Goal: Task Accomplishment & Management: Manage account settings

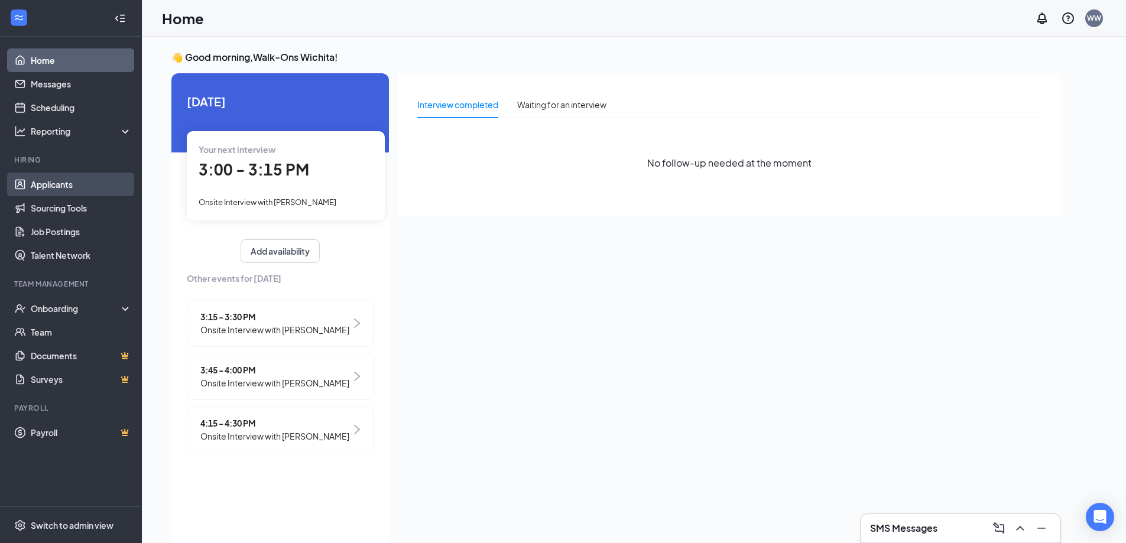
click at [64, 187] on link "Applicants" at bounding box center [81, 185] width 101 height 24
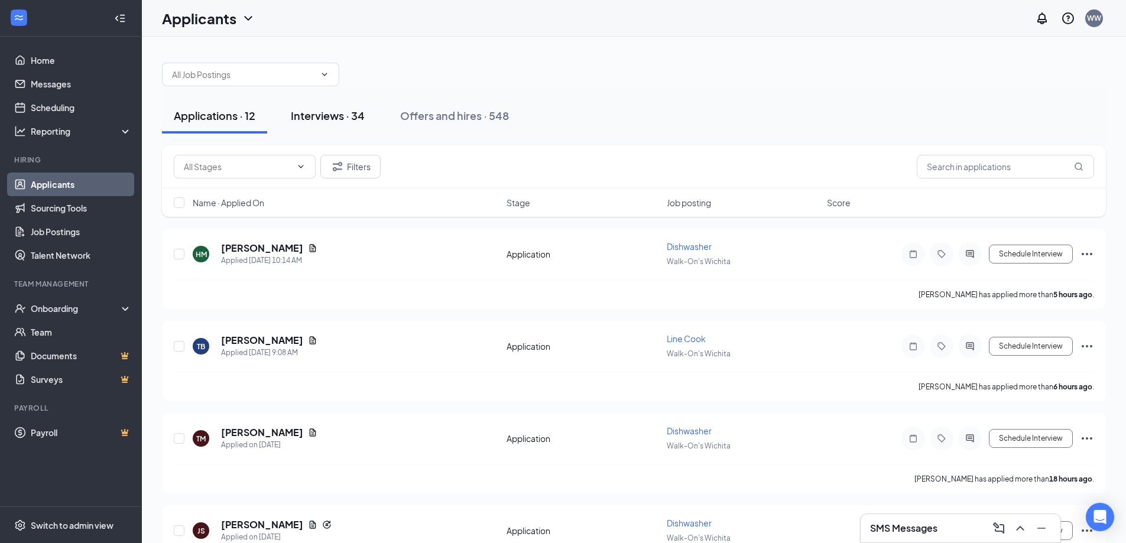
click at [326, 116] on div "Interviews · 34" at bounding box center [328, 115] width 74 height 15
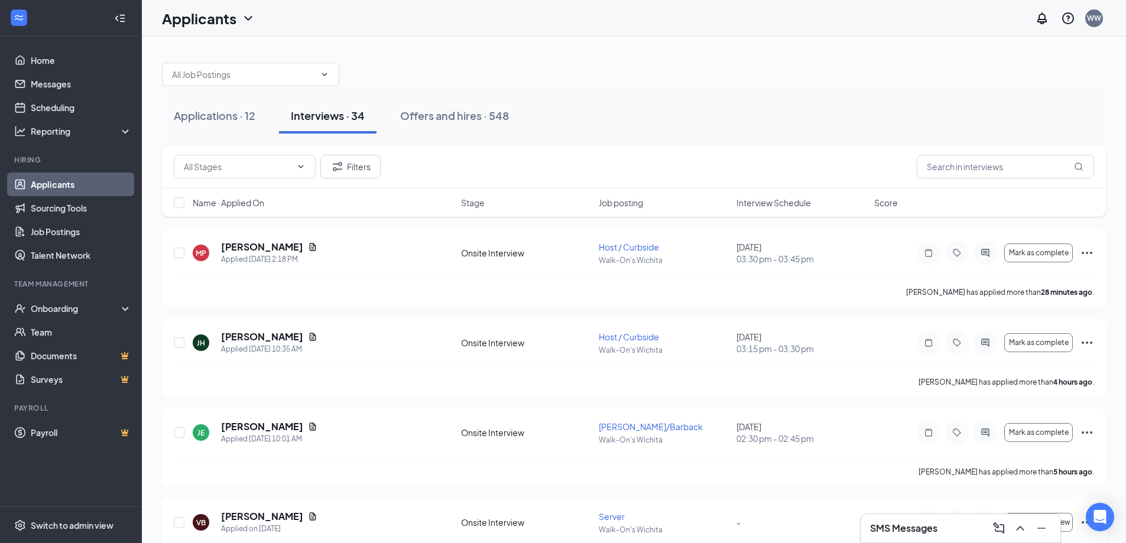
click at [638, 203] on span "Job posting" at bounding box center [621, 203] width 44 height 12
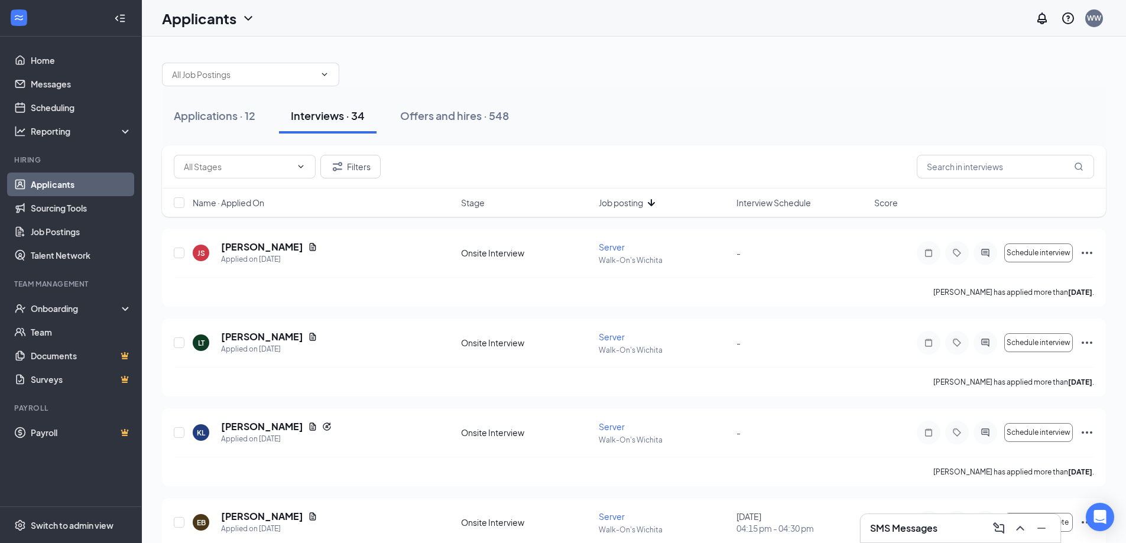
click at [771, 203] on span "Interview Schedule" at bounding box center [773, 203] width 74 height 12
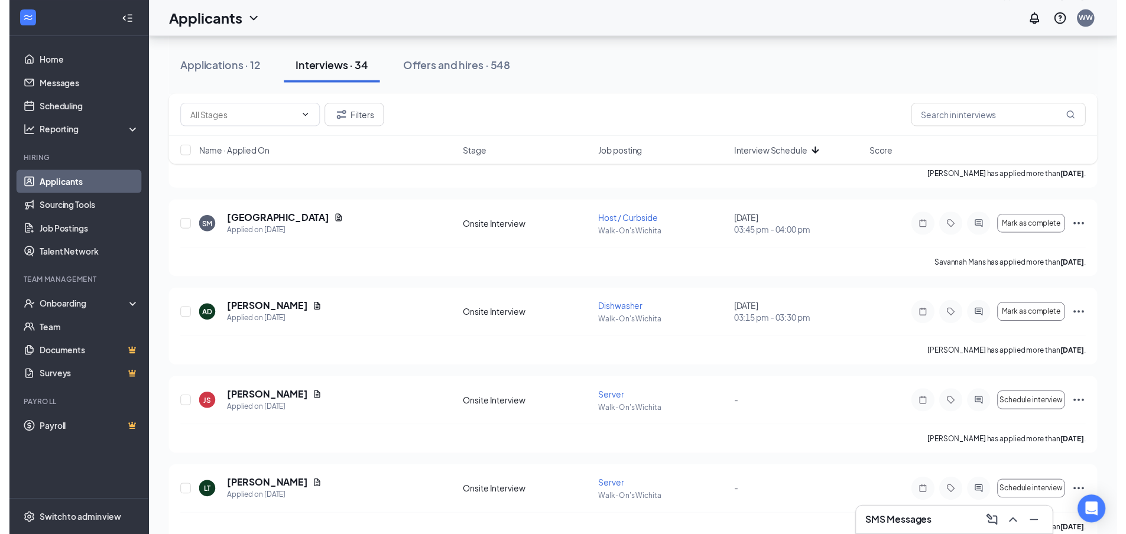
scroll to position [1418, 0]
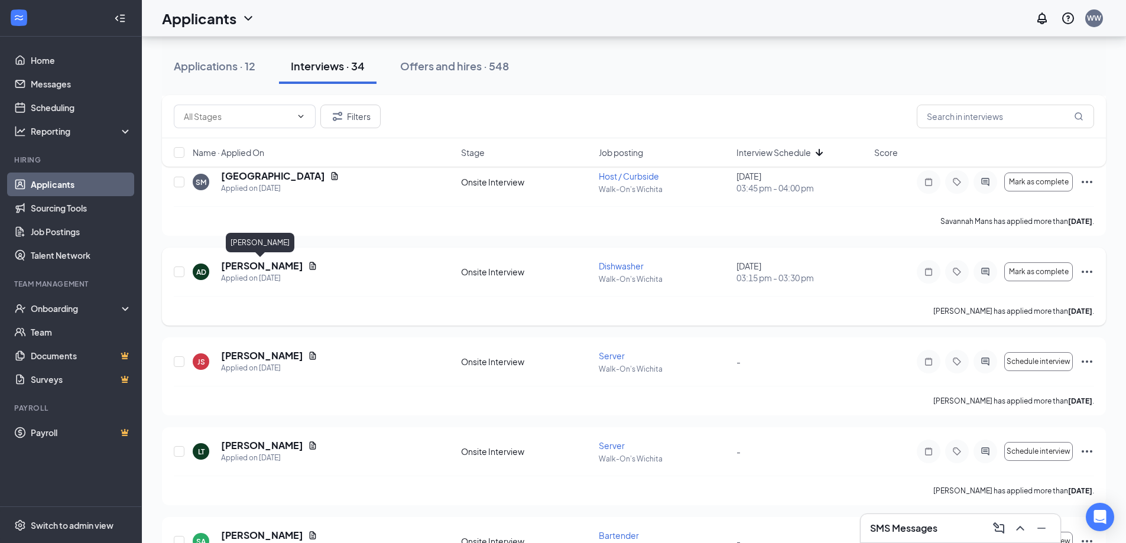
click at [253, 268] on h5 "[PERSON_NAME]" at bounding box center [262, 265] width 82 height 13
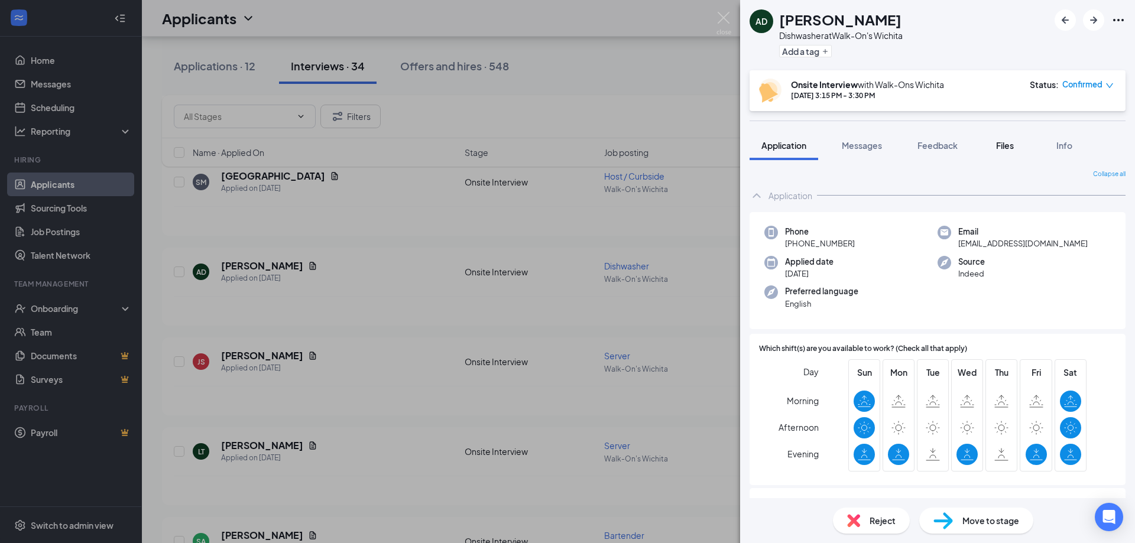
click at [999, 148] on span "Files" at bounding box center [1005, 145] width 18 height 11
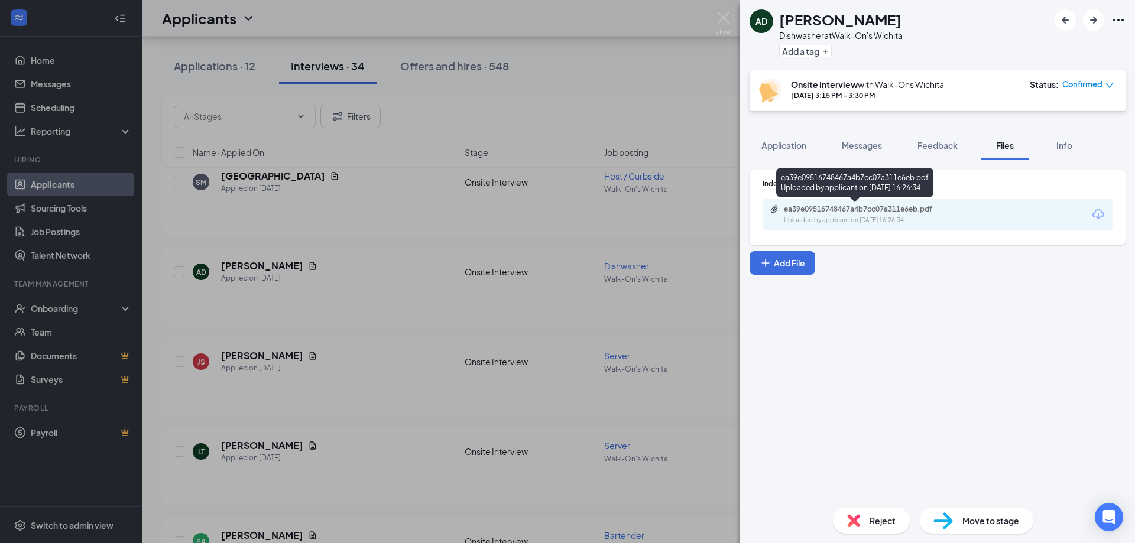
click at [879, 218] on div "Uploaded by applicant on Sep 09, 2025 at 16:26:34" at bounding box center [872, 220] width 177 height 9
click at [727, 16] on img at bounding box center [723, 23] width 15 height 23
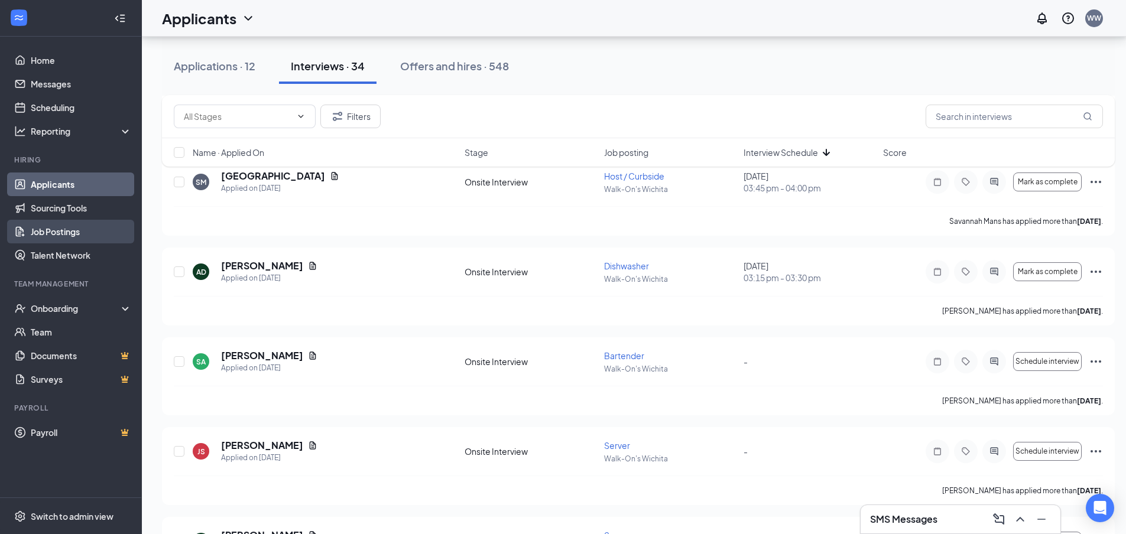
click at [60, 228] on link "Job Postings" at bounding box center [81, 232] width 101 height 24
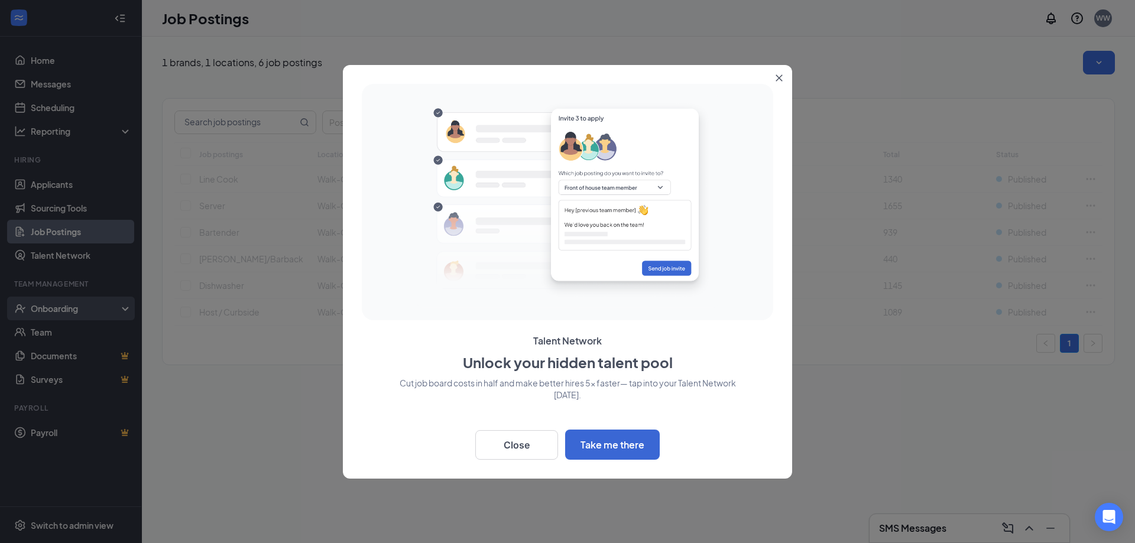
click at [60, 308] on div at bounding box center [567, 271] width 1135 height 543
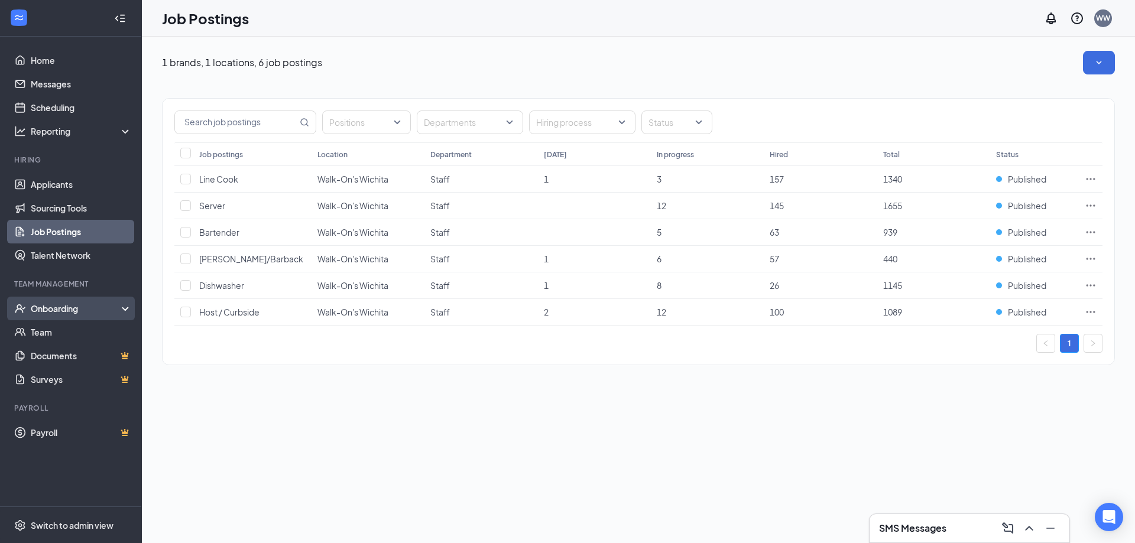
click at [48, 309] on div "Onboarding" at bounding box center [76, 309] width 91 height 12
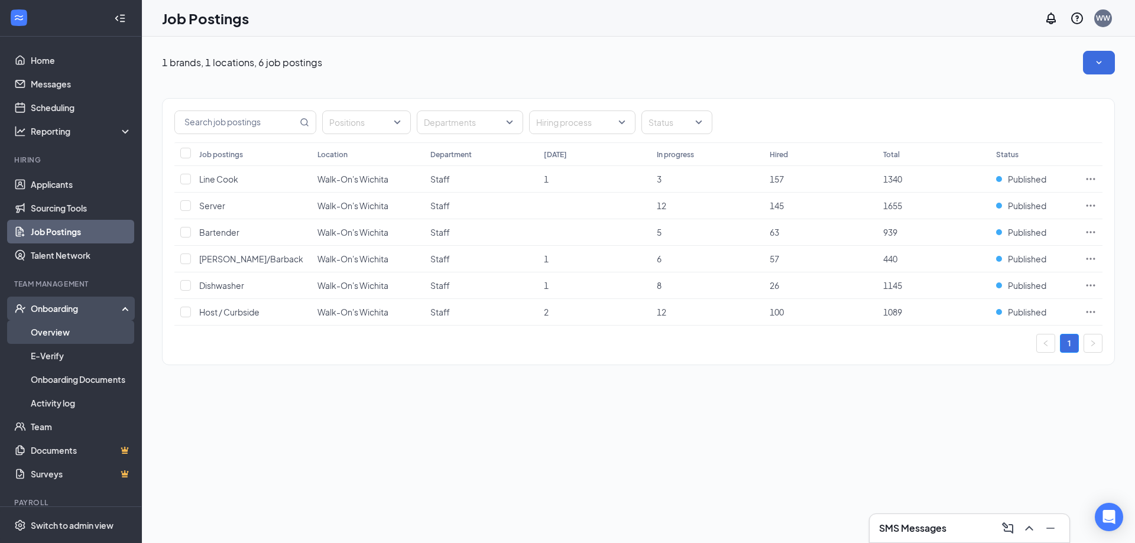
click at [47, 329] on link "Overview" at bounding box center [81, 332] width 101 height 24
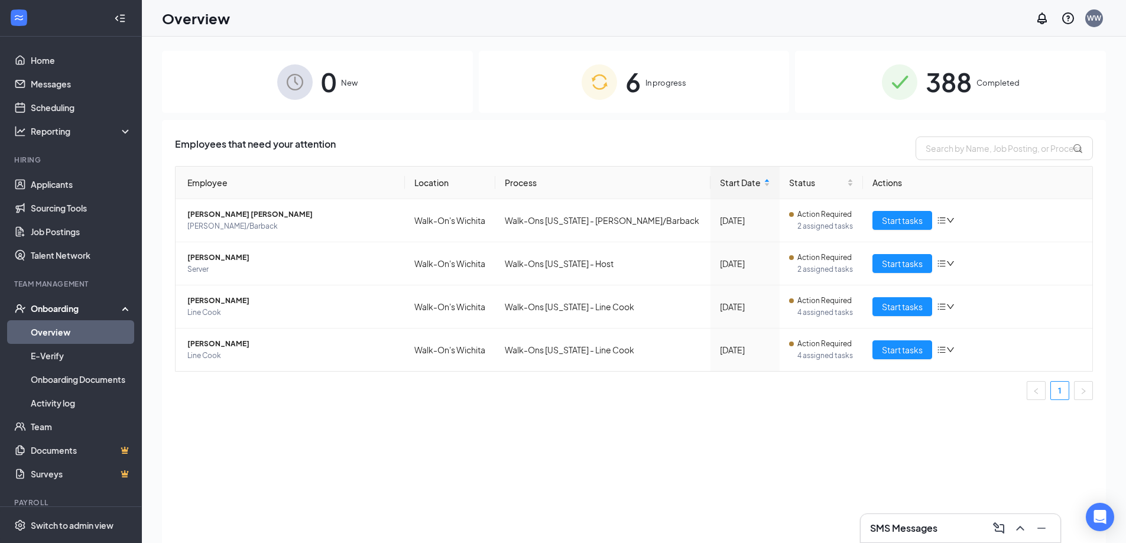
drag, startPoint x: 47, startPoint y: 329, endPoint x: 290, endPoint y: 453, distance: 272.8
click at [290, 453] on div "Employees that need your attention Employee Location Process Start Date Status …" at bounding box center [634, 346] width 944 height 453
click at [208, 306] on span "Sean Kemp" at bounding box center [291, 301] width 208 height 12
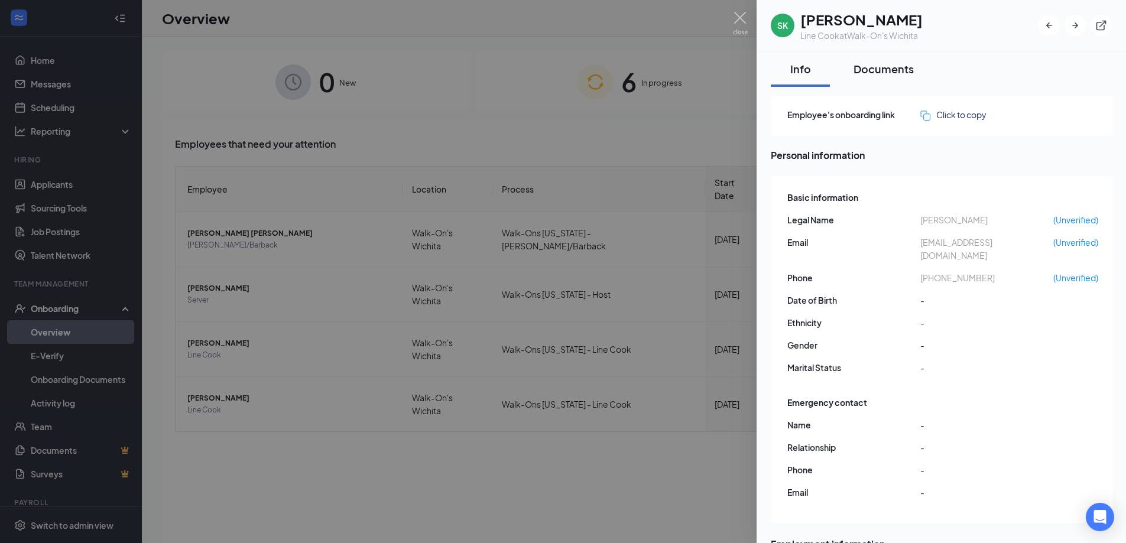
click at [877, 73] on div "Documents" at bounding box center [883, 68] width 60 height 15
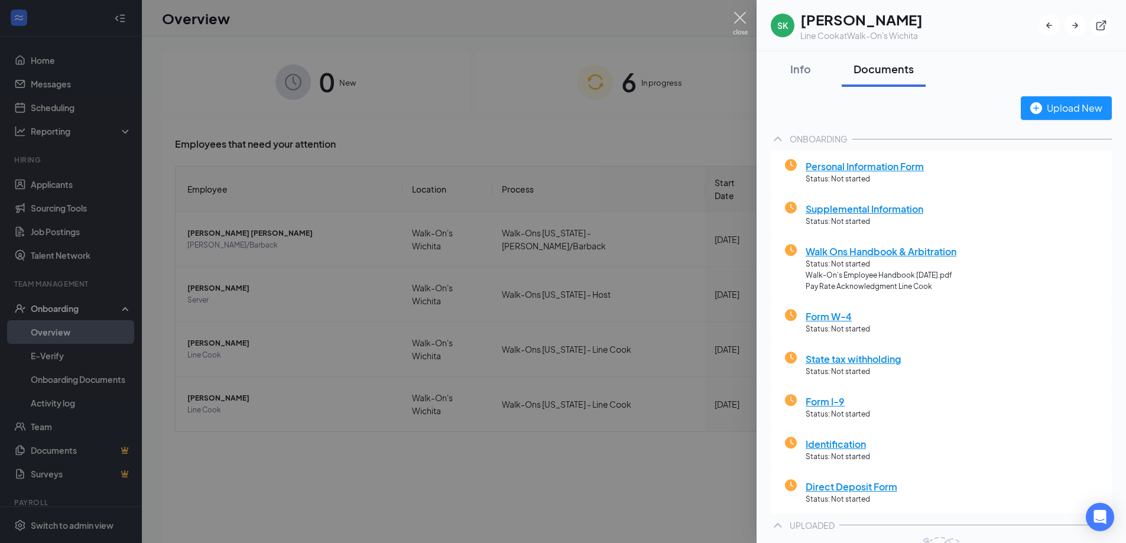
click at [743, 21] on img at bounding box center [740, 23] width 15 height 23
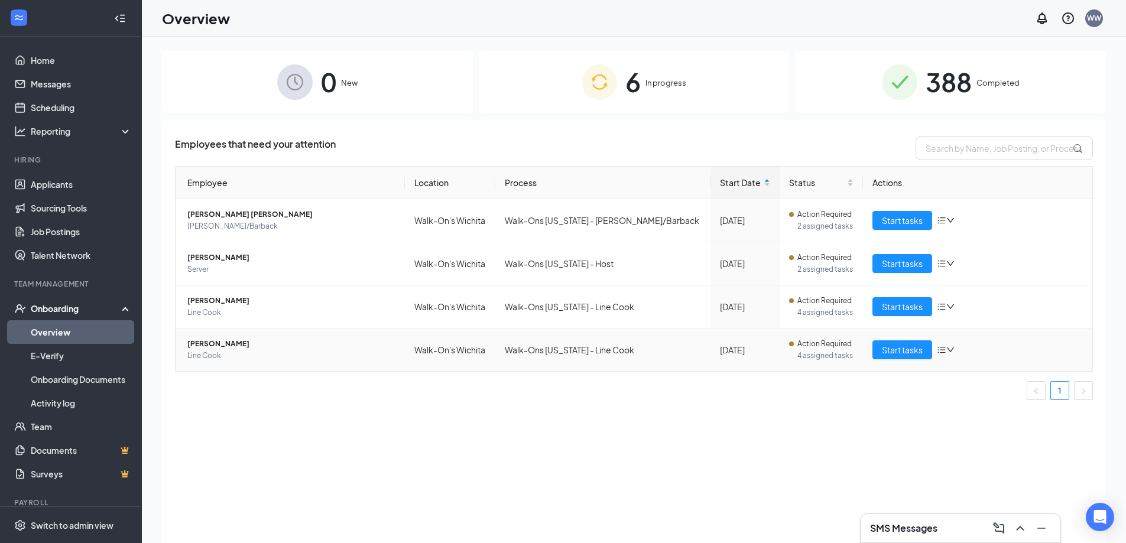
click at [237, 346] on span "Joshua Graham" at bounding box center [291, 344] width 208 height 12
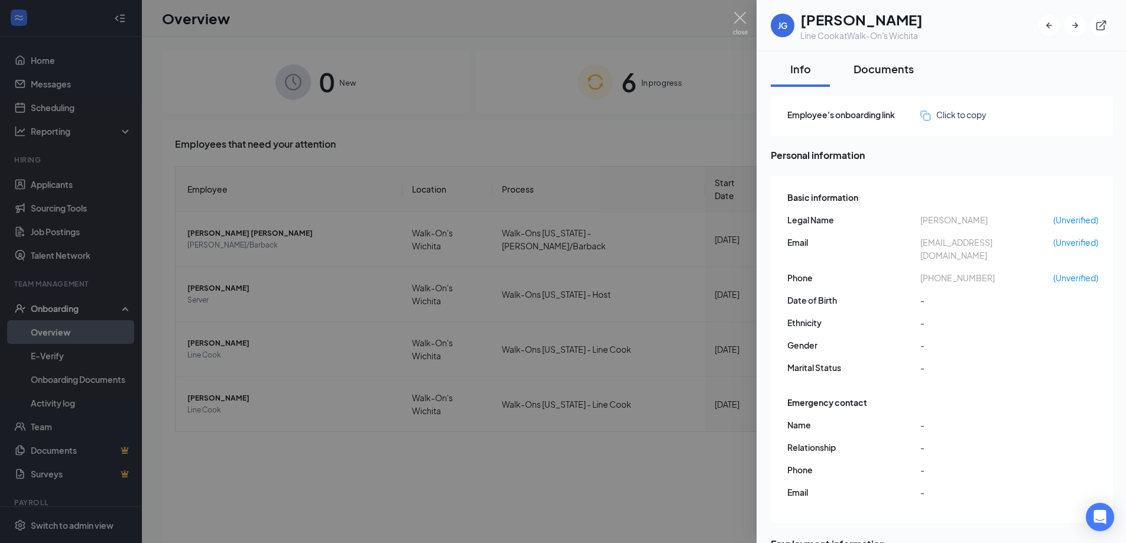
click at [876, 69] on div "Documents" at bounding box center [883, 68] width 60 height 15
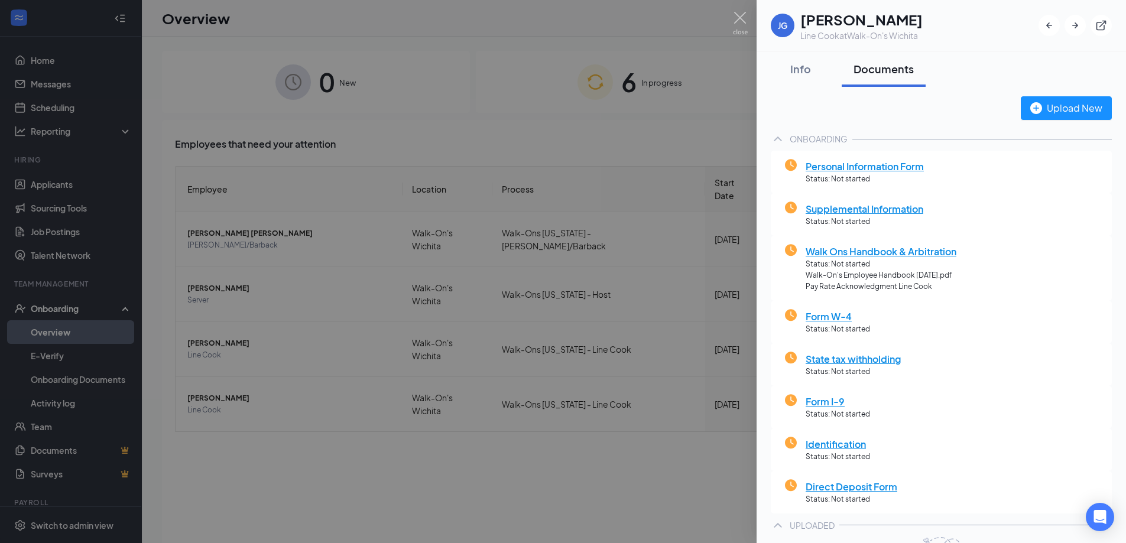
click at [774, 138] on icon "ChevronUp" at bounding box center [778, 139] width 14 height 14
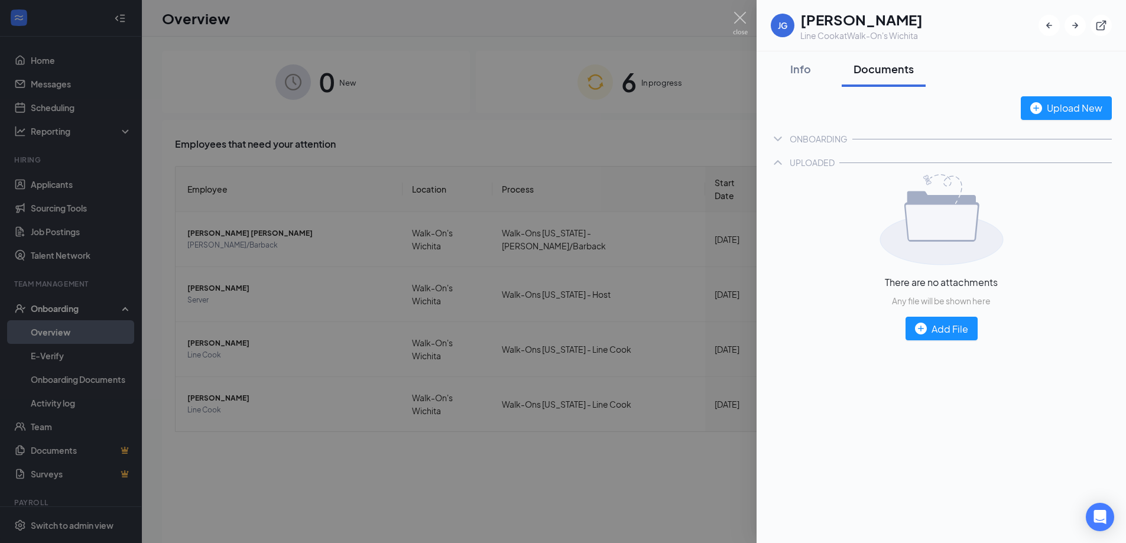
click at [772, 164] on icon "ChevronUp" at bounding box center [778, 162] width 14 height 14
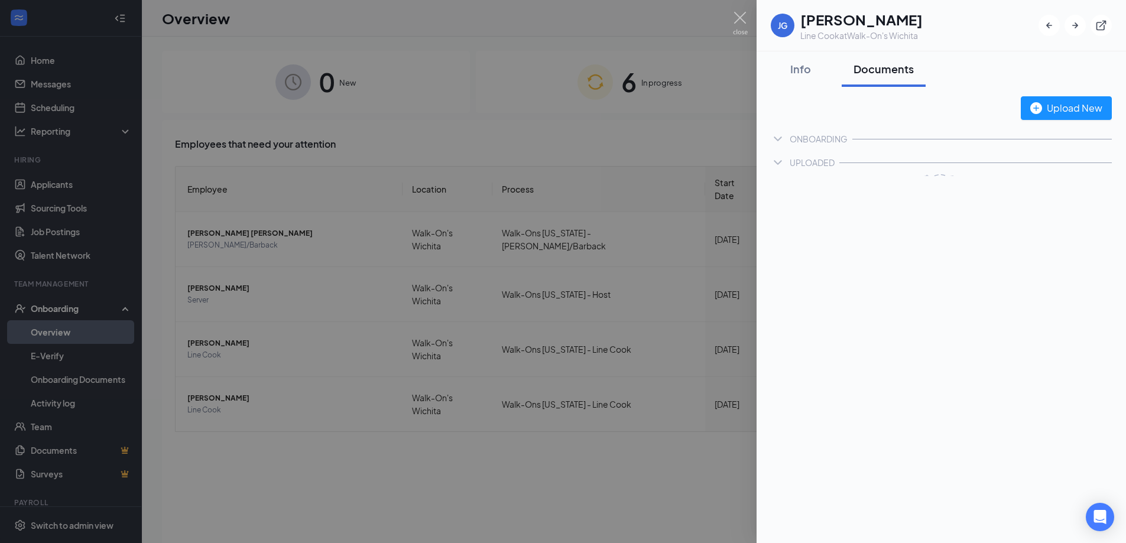
click at [773, 163] on icon "ChevronDown" at bounding box center [778, 162] width 14 height 14
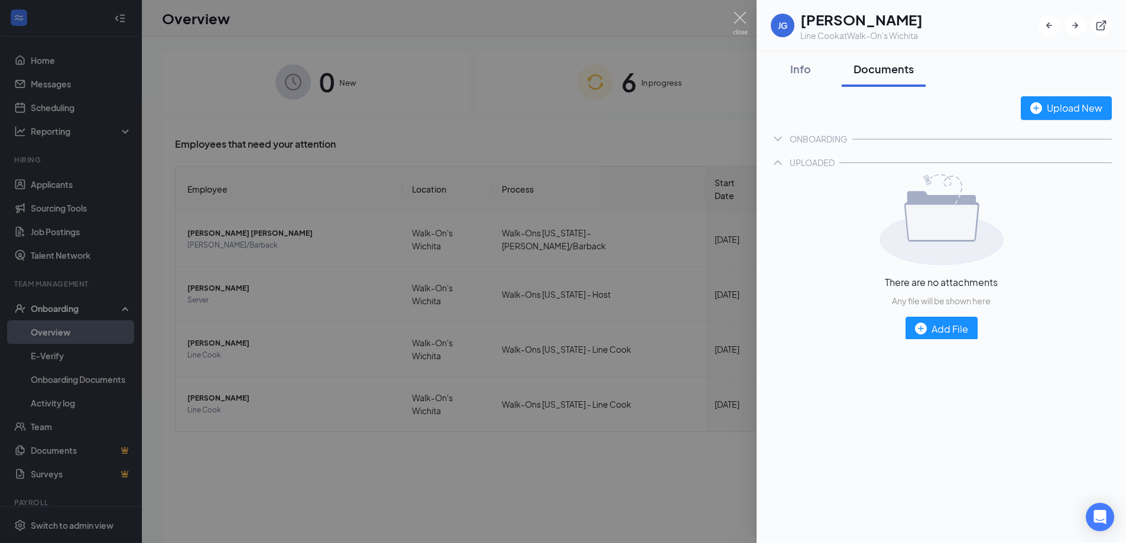
click at [784, 135] on icon "ChevronDown" at bounding box center [778, 139] width 14 height 14
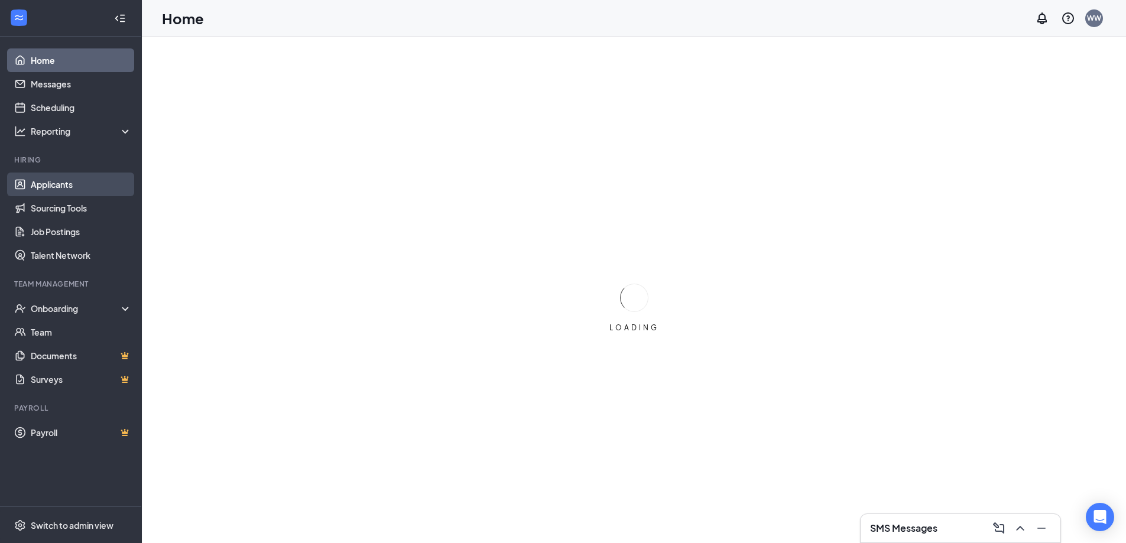
click at [69, 181] on link "Applicants" at bounding box center [81, 185] width 101 height 24
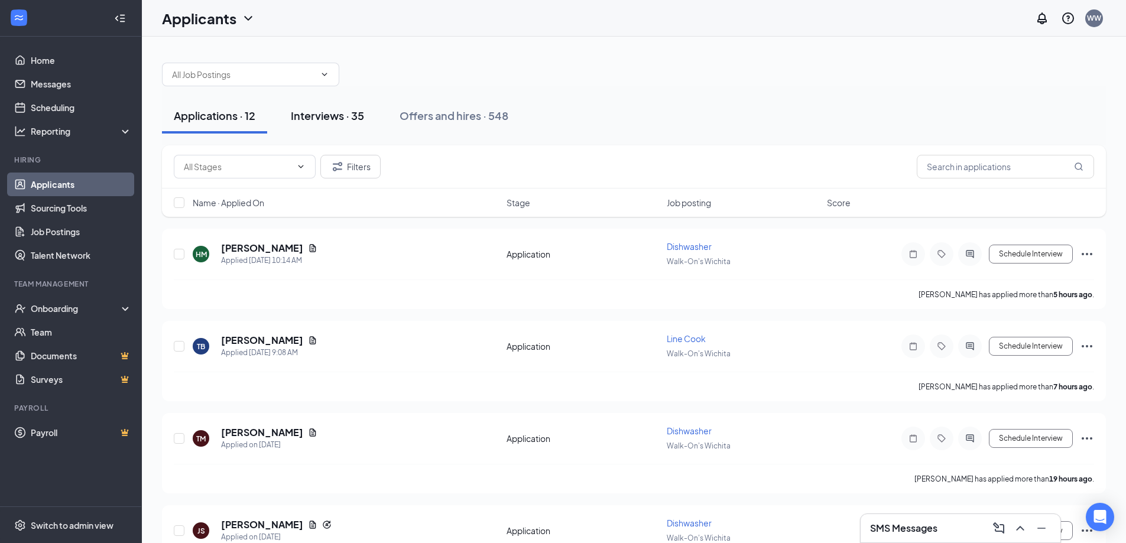
click at [347, 120] on div "Interviews · 35" at bounding box center [327, 115] width 73 height 15
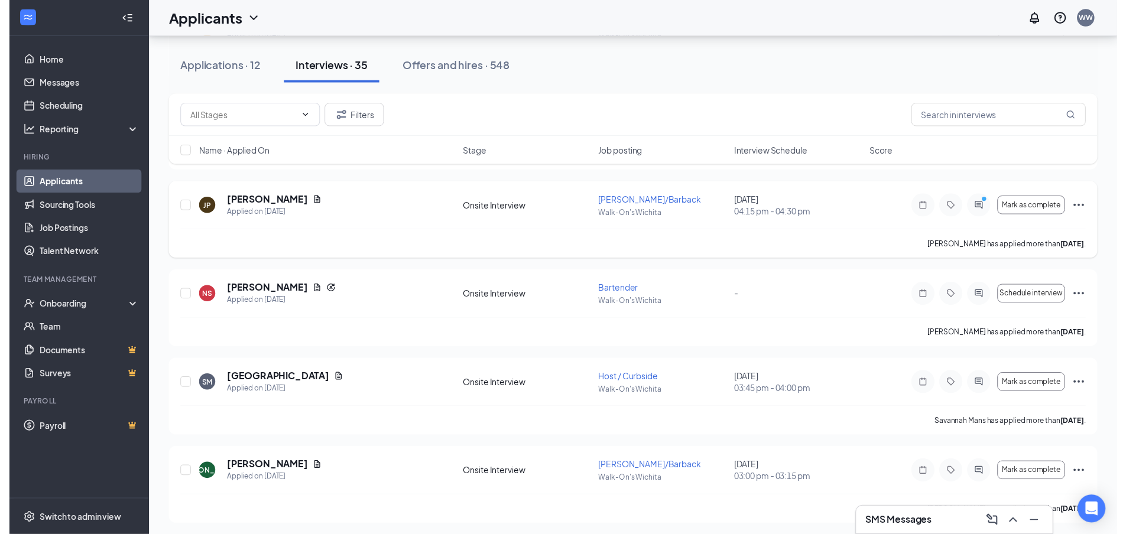
scroll to position [1418, 0]
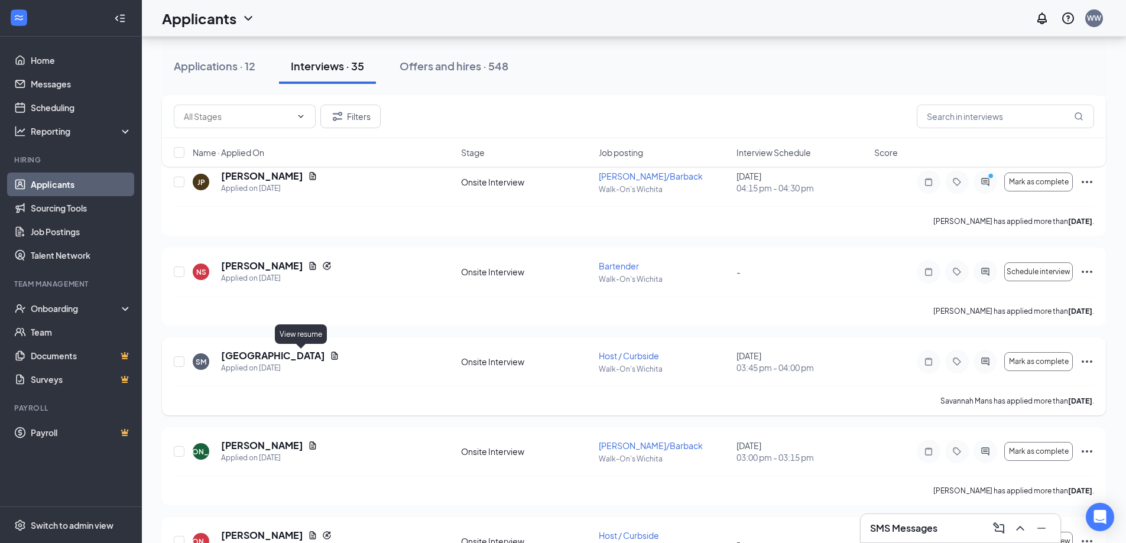
click at [332, 358] on icon "Document" at bounding box center [335, 356] width 7 height 8
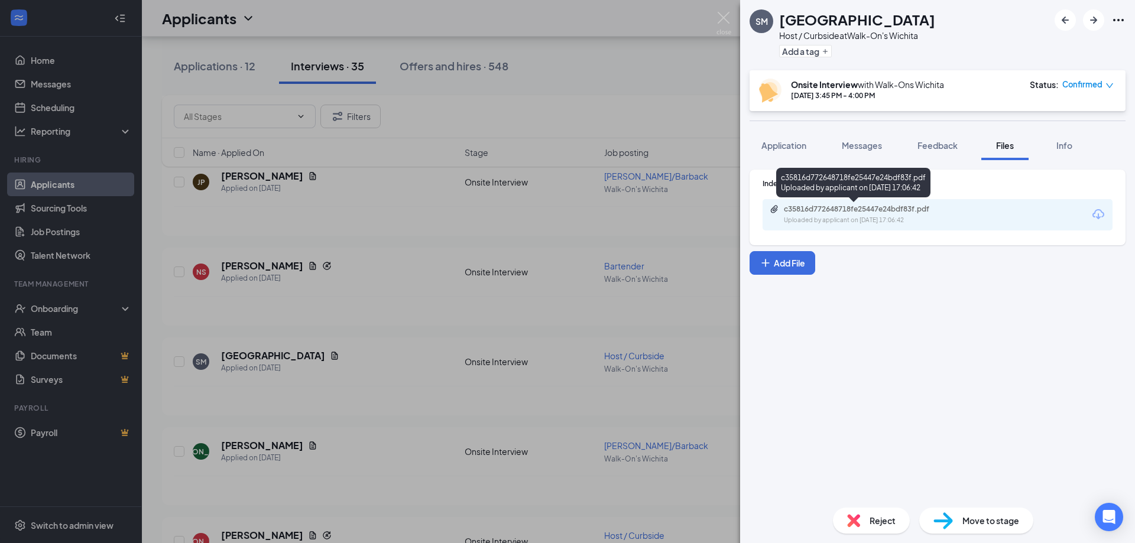
click at [815, 212] on div "c35816d772648718fe25447e24bdf83f.pdf" at bounding box center [866, 208] width 165 height 9
click at [728, 19] on img at bounding box center [723, 23] width 15 height 23
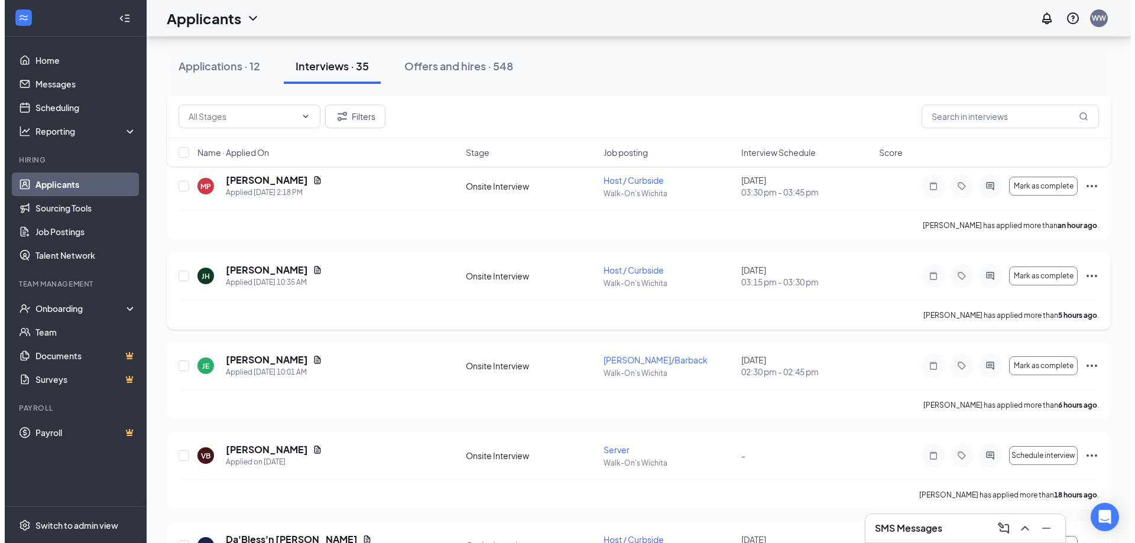
scroll to position [236, 0]
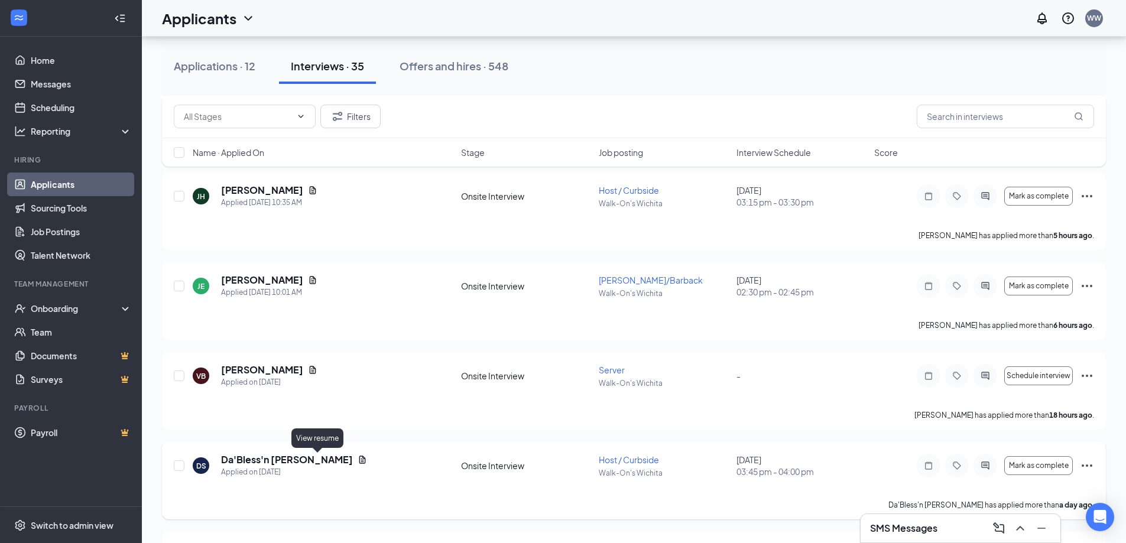
click at [358, 464] on icon "Document" at bounding box center [362, 459] width 9 height 9
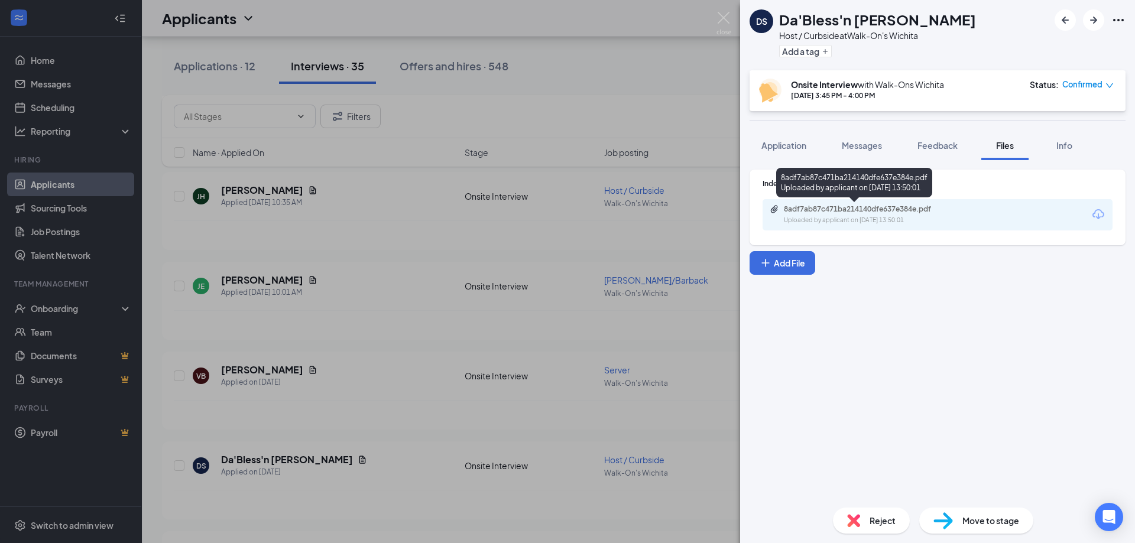
click at [831, 209] on div "8adf7ab87c471ba214140dfe637e384e.pdf" at bounding box center [866, 208] width 165 height 9
click at [855, 214] on div "8adf7ab87c471ba214140dfe637e384e.pdf Uploaded by applicant on [DATE] 13:50:01" at bounding box center [865, 214] width 191 height 21
